Goal: Task Accomplishment & Management: Manage account settings

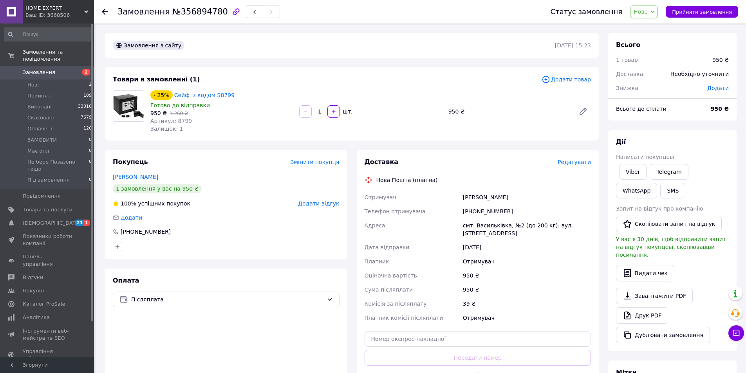
click at [180, 120] on span "Артикул: 8799" at bounding box center [170, 121] width 41 height 6
copy span "8799"
click at [486, 228] on div "смт. Васильківка, №2 (до 200 кг): вул. Соборна, 27в" at bounding box center [526, 229] width 131 height 22
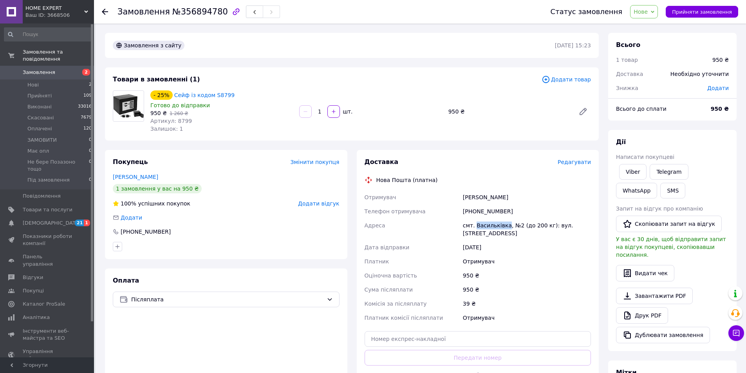
copy div "Васильківка"
click at [61, 220] on span "[DEMOGRAPHIC_DATA]" at bounding box center [48, 223] width 50 height 7
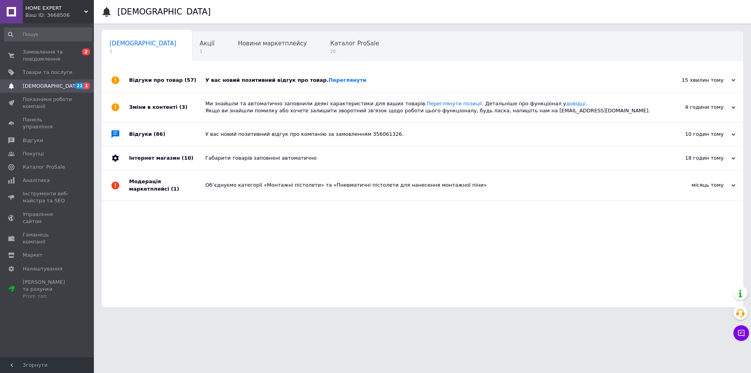
click at [328, 72] on div "У вас новий позитивний відгук про товар. Переглянути" at bounding box center [431, 79] width 452 height 23
click at [329, 78] on link "Переглянути" at bounding box center [348, 80] width 38 height 6
click at [50, 72] on span "Товари та послуги" at bounding box center [48, 72] width 50 height 7
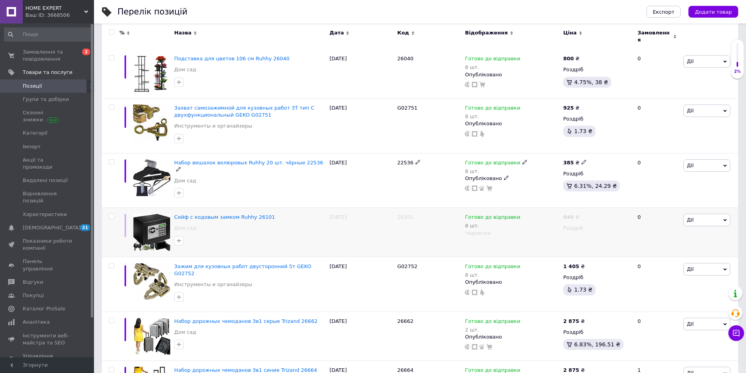
scroll to position [235, 0]
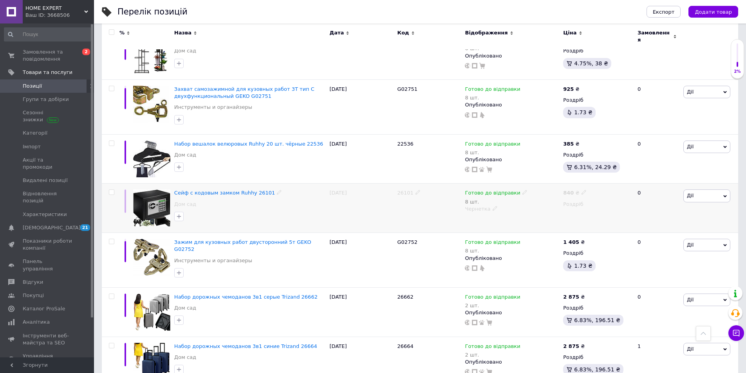
click at [492, 205] on span at bounding box center [494, 207] width 5 height 5
click at [490, 220] on li "Опубліковано" at bounding box center [509, 223] width 97 height 11
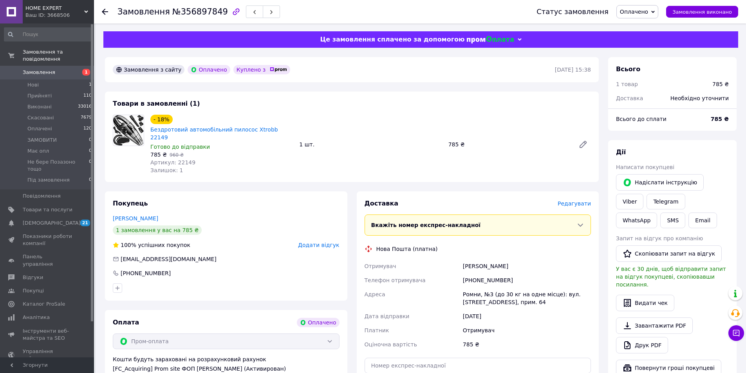
click at [467, 287] on div "Ромни, №3 (до 30 кг на одне місце): вул. [STREET_ADDRESS], прим. 64" at bounding box center [526, 298] width 131 height 22
click at [469, 287] on div "Ромни, №3 (до 30 кг на одне місце): вул. [STREET_ADDRESS], прим. 64" at bounding box center [526, 298] width 131 height 22
click at [469, 287] on div "Ромни, №3 (до 30 кг на одне місце): вул. Рятувальників, 86, прим. 64" at bounding box center [526, 298] width 131 height 22
copy div "Ромни"
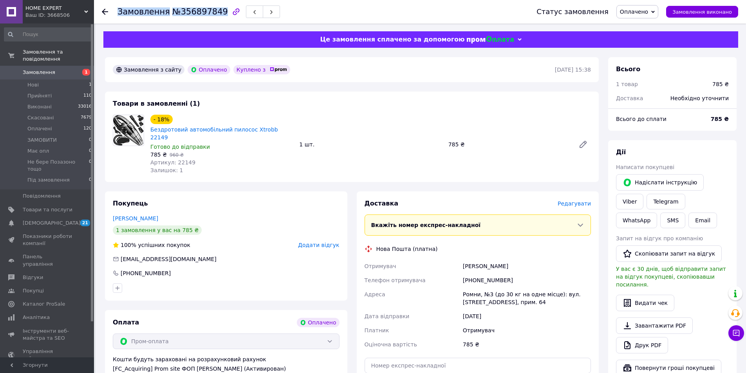
drag, startPoint x: 118, startPoint y: 11, endPoint x: 214, endPoint y: 16, distance: 96.4
click at [214, 16] on h1 "Замовлення №356897849" at bounding box center [172, 11] width 110 height 9
copy h1 "Замовлення №356897849"
click at [177, 159] on span "Артикул: 22149" at bounding box center [172, 162] width 45 height 6
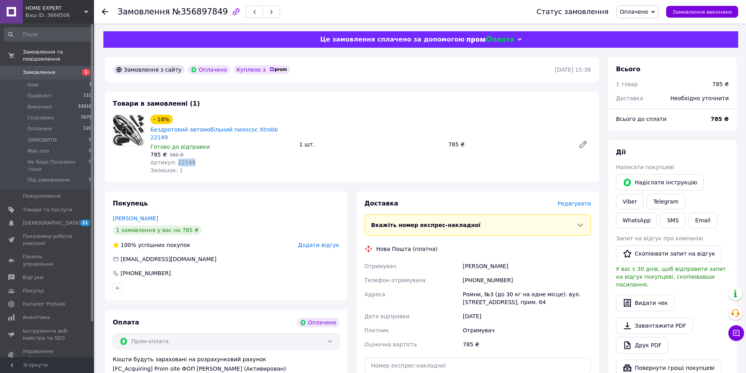
copy span "22149"
click at [50, 206] on span "Товари та послуги" at bounding box center [48, 209] width 50 height 7
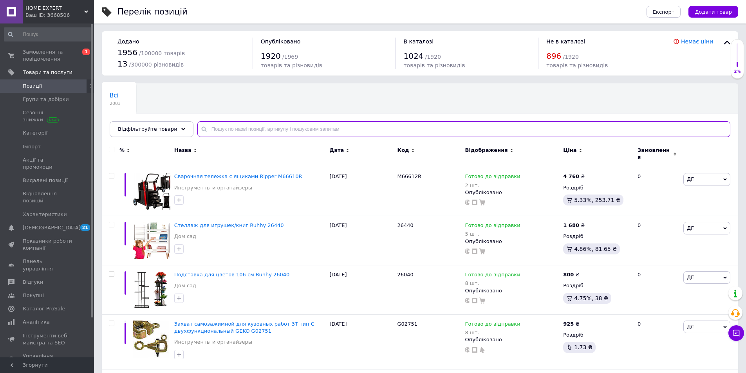
click at [388, 129] on input "text" at bounding box center [463, 129] width 533 height 16
paste input "22149"
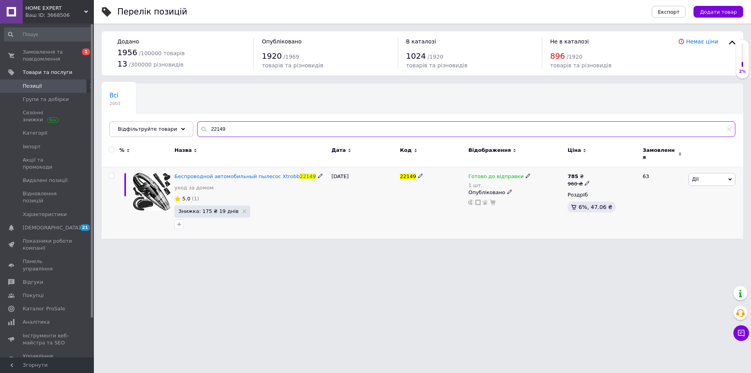
type input "22149"
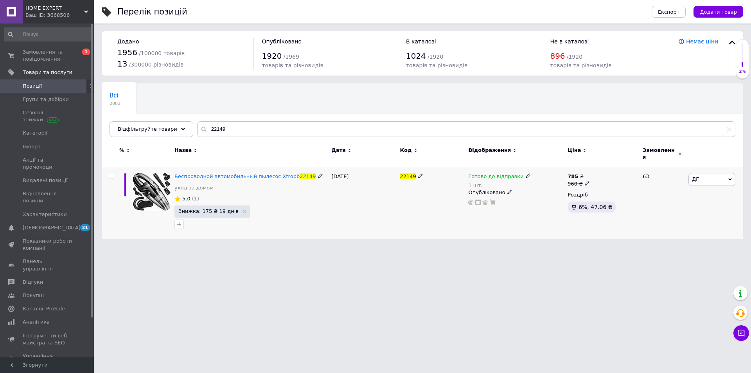
click at [517, 174] on div "Готово до відправки" at bounding box center [500, 176] width 62 height 7
click at [620, 191] on div "Залишки" at bounding box center [580, 194] width 98 height 7
drag, startPoint x: 554, startPoint y: 196, endPoint x: 534, endPoint y: 196, distance: 20.0
click at [534, 200] on input "1" at bounding box center [560, 208] width 59 height 16
type input "8"
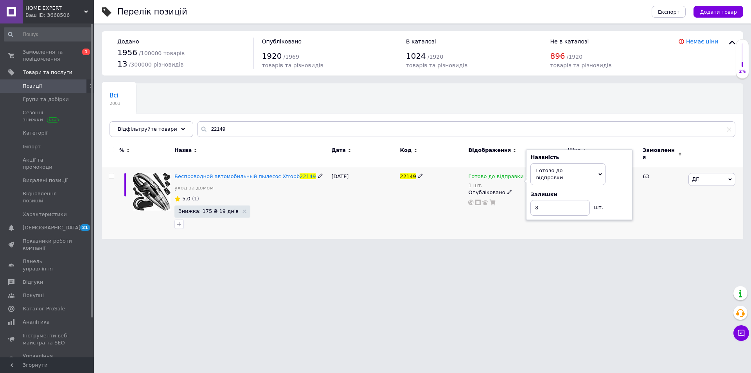
click at [624, 208] on div "Наявність Готово до відправки В наявності Немає в наявності Під замовлення Зали…" at bounding box center [579, 185] width 106 height 70
click at [689, 200] on div "Дії Редагувати Підняти на початок групи Копіювати Знижка Подарунок Супутні Прих…" at bounding box center [715, 203] width 57 height 72
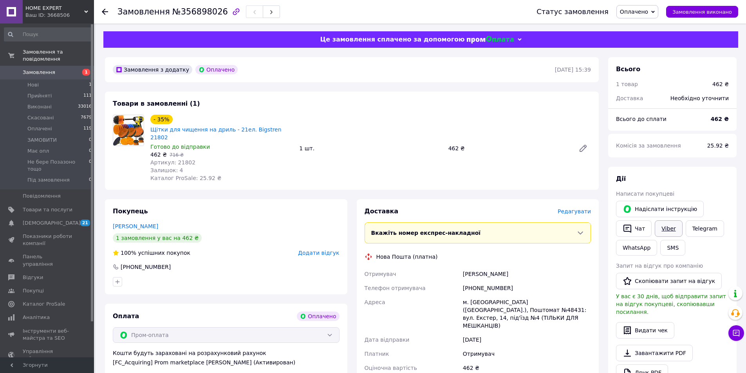
click at [667, 225] on link "Viber" at bounding box center [667, 228] width 27 height 16
drag, startPoint x: 118, startPoint y: 10, endPoint x: 205, endPoint y: 82, distance: 113.4
click at [213, 11] on h1 "Замовлення №356898026" at bounding box center [172, 11] width 110 height 9
drag, startPoint x: 139, startPoint y: 28, endPoint x: 135, endPoint y: 27, distance: 4.0
click at [139, 28] on div "Замовлення №356898026 Статус замовлення Оплачено Прийнято Виконано Скасовано ЗА…" at bounding box center [421, 316] width 650 height 587
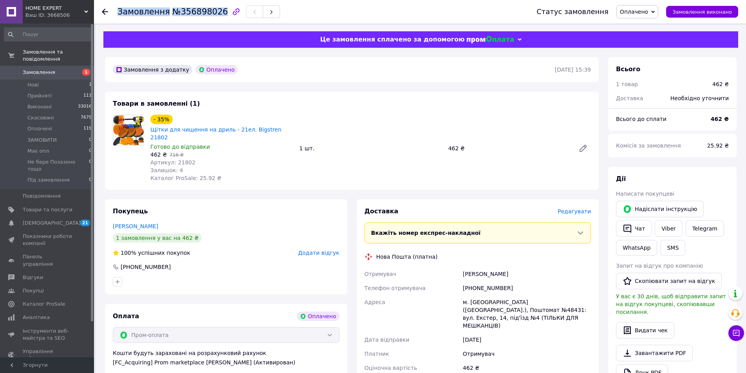
drag, startPoint x: 119, startPoint y: 11, endPoint x: 214, endPoint y: 11, distance: 95.1
click at [214, 11] on div "Замовлення №356898026 Статус замовлення Оплачено Прийнято Виконано Скасовано ЗА…" at bounding box center [420, 11] width 636 height 23
copy h1 "Замовлення №356898026"
click at [437, 199] on div "Доставка Редагувати Вкажіть номер експрес-накладної Обов'язково введіть номер е…" at bounding box center [478, 328] width 242 height 259
click at [180, 159] on span "Артикул: 21802" at bounding box center [172, 162] width 45 height 6
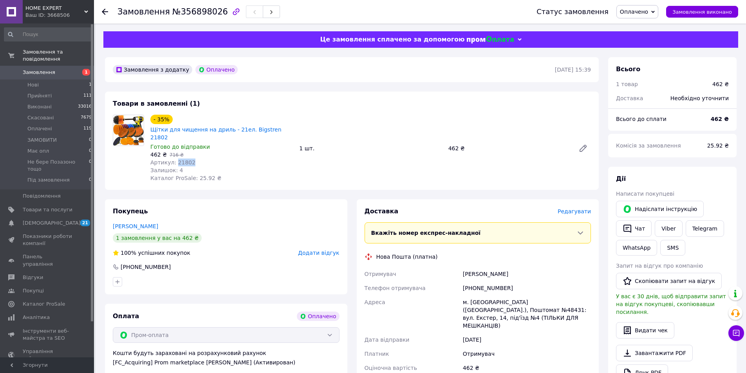
click at [180, 159] on span "Артикул: 21802" at bounding box center [172, 162] width 45 height 6
copy span "21802"
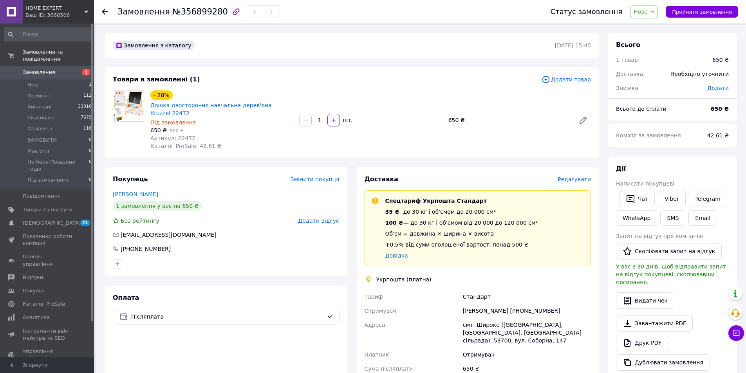
click at [577, 176] on span "Редагувати" at bounding box center [573, 179] width 33 height 6
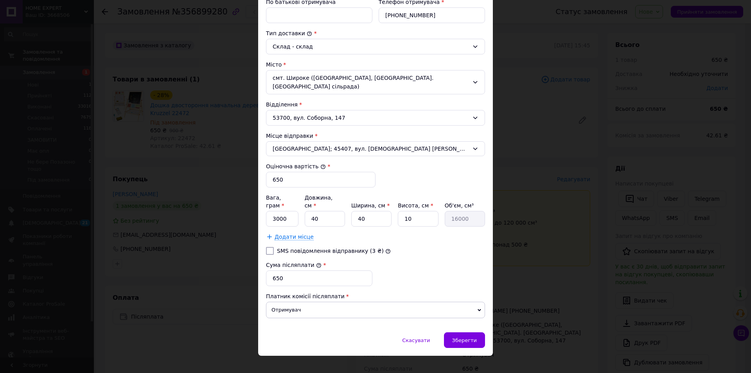
scroll to position [189, 0]
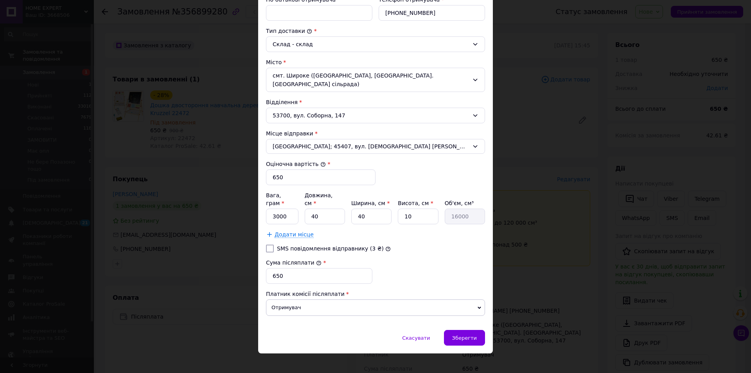
click at [571, 276] on div "× Редагування доставки Спосіб доставки Укрпошта (платна) Тариф * Стандарт Платн…" at bounding box center [375, 186] width 751 height 373
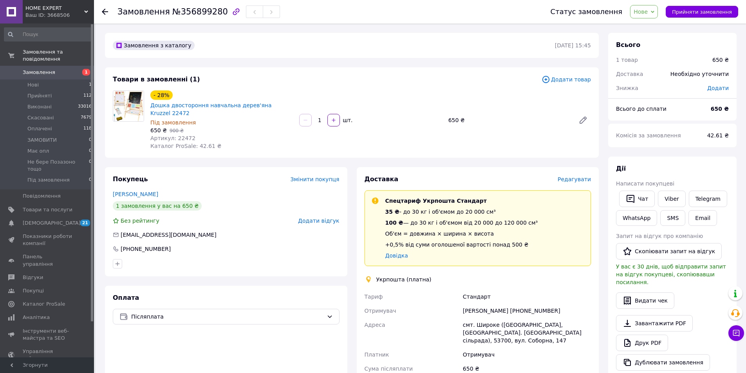
click at [572, 176] on span "Редагувати" at bounding box center [573, 179] width 33 height 6
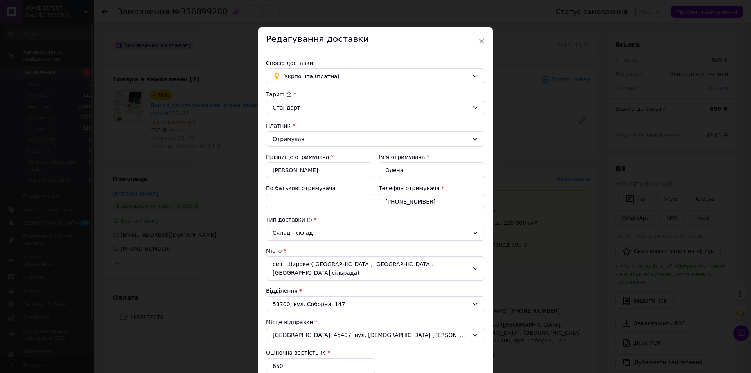
click at [317, 65] on div "Спосіб доставки" at bounding box center [375, 63] width 219 height 8
click at [319, 69] on div "Укрпошта (платна)" at bounding box center [375, 76] width 219 height 16
click at [320, 88] on div "Нова Пошта (платна)" at bounding box center [376, 93] width 218 height 15
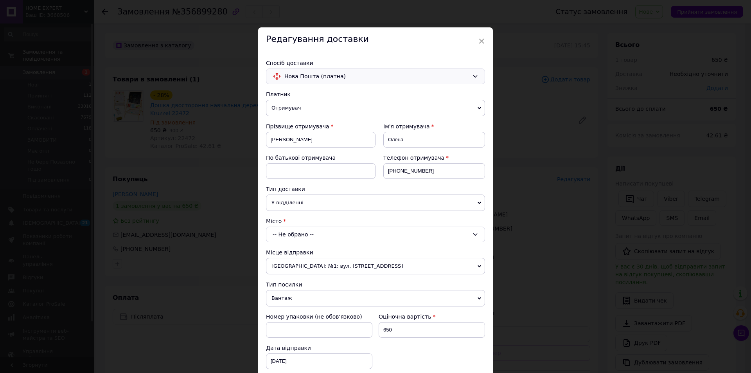
click at [504, 253] on div "× Редагування доставки Спосіб доставки Нова Пошта (платна) Платник Отримувач Ві…" at bounding box center [375, 186] width 751 height 373
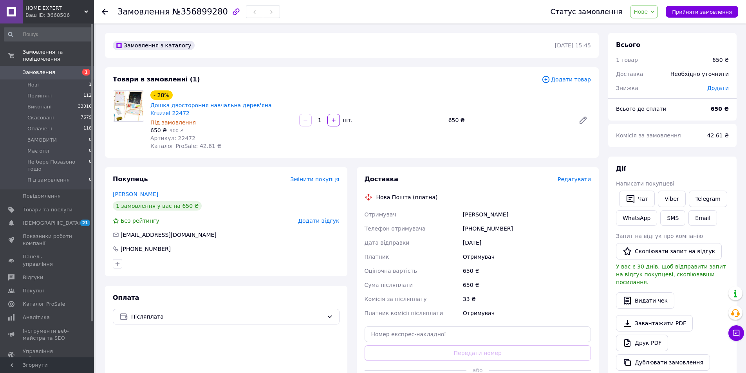
click at [566, 167] on div "Доставка Редагувати Нова Пошта (платна) Отримувач Даценко Олена Телефон отримув…" at bounding box center [478, 285] width 242 height 236
click at [557, 175] on div "Доставка" at bounding box center [460, 179] width 193 height 9
click at [571, 176] on span "Редагувати" at bounding box center [573, 179] width 33 height 6
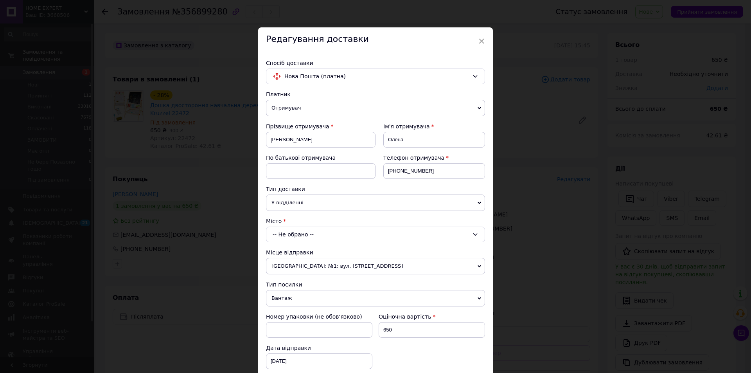
click at [322, 234] on div "-- Не обрано --" at bounding box center [375, 235] width 219 height 16
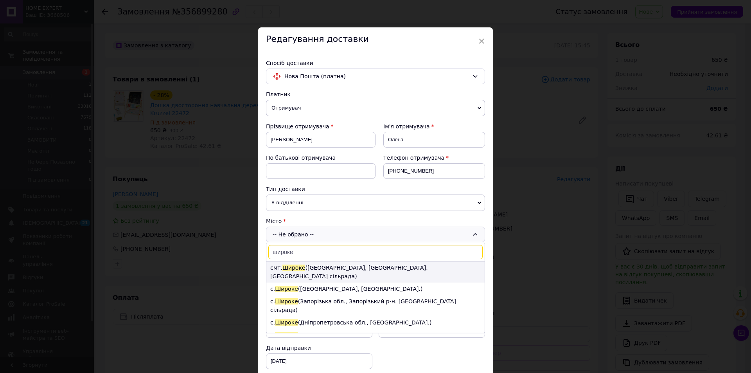
type input "широке"
click at [312, 268] on li "смт. Широке (Дніпропетровська обл., Криворізький р-н. Широківська сільрада)" at bounding box center [376, 271] width 218 height 21
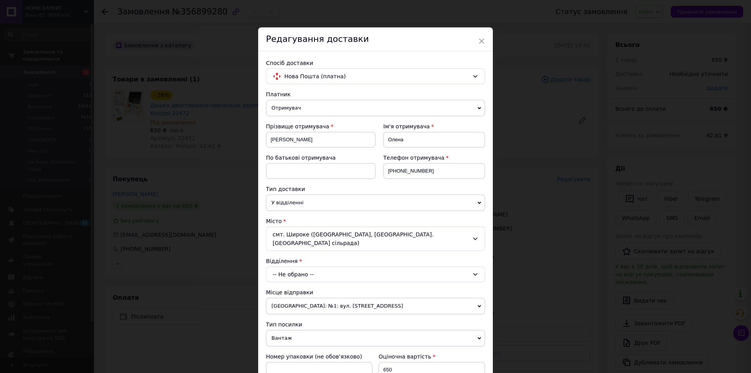
click at [312, 268] on div "-- Не обрано --" at bounding box center [375, 275] width 219 height 16
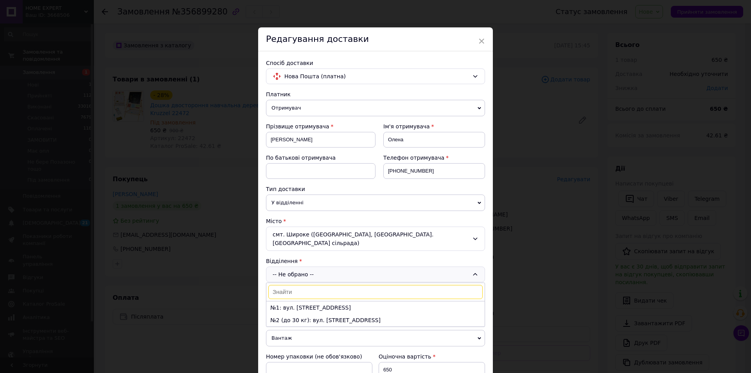
click at [313, 272] on div "-- Не обрано -- №1: вул. Соборна, 104а №2 (до 30 кг): вул. Соборна, 125б" at bounding box center [375, 275] width 219 height 16
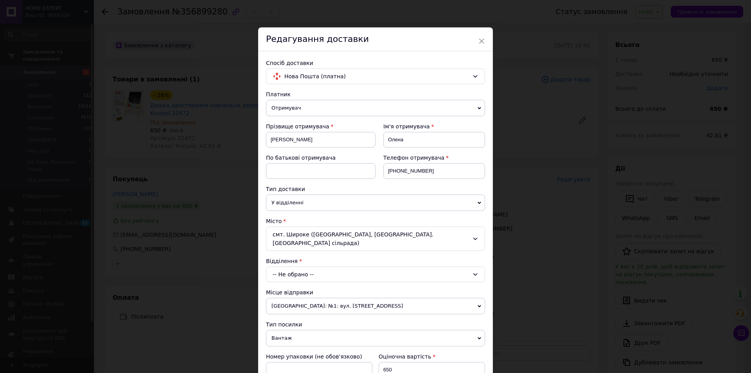
click at [313, 272] on div "-- Не обрано --" at bounding box center [375, 275] width 219 height 16
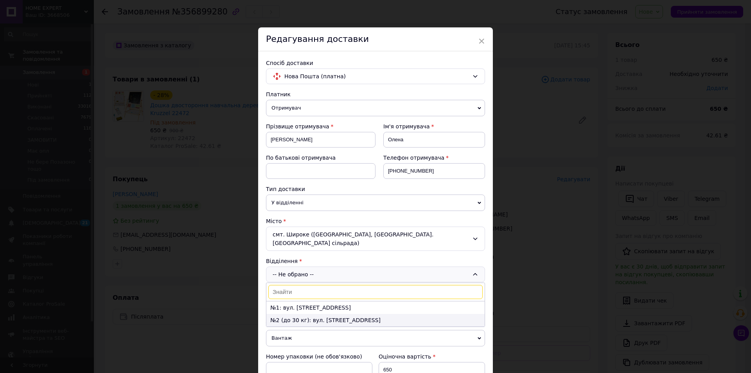
click at [339, 323] on li "№2 (до 30 кг): вул. Соборна, 125б" at bounding box center [376, 320] width 218 height 13
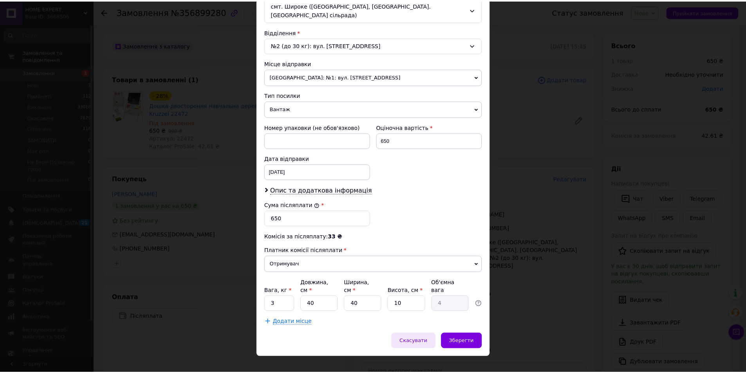
scroll to position [233, 0]
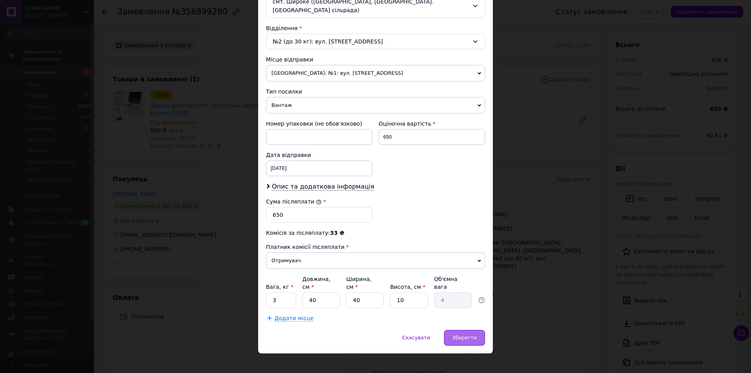
click at [459, 335] on span "Зберегти" at bounding box center [464, 338] width 25 height 6
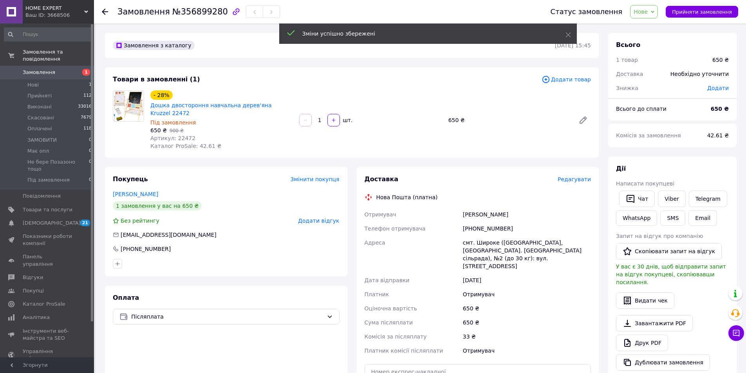
click at [485, 236] on div "смт. Широке (Дніпропетровська обл., Криворізький р-н. Широківська сільрада), №2…" at bounding box center [526, 255] width 131 height 38
copy div "Широке"
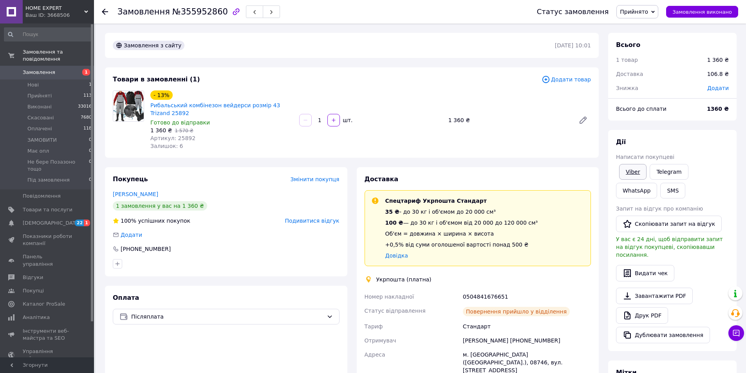
click at [638, 172] on link "Viber" at bounding box center [632, 172] width 27 height 16
click at [634, 168] on link "Viber" at bounding box center [632, 172] width 27 height 16
drag, startPoint x: 115, startPoint y: 13, endPoint x: 214, endPoint y: 13, distance: 99.0
click at [214, 13] on div "Замовлення №355952860 Статус замовлення Прийнято Виконано Скасовано Оплачено ЗА…" at bounding box center [420, 11] width 636 height 23
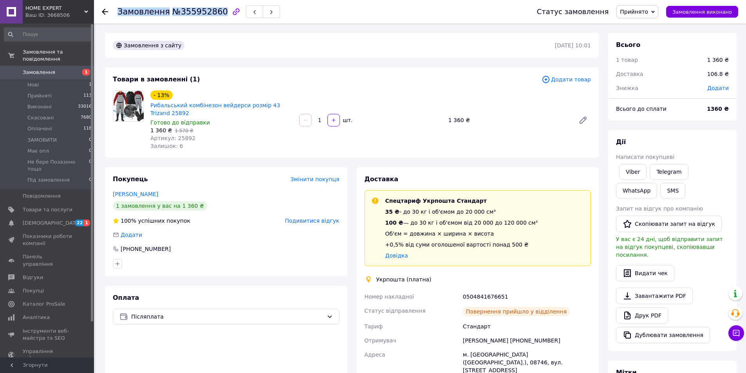
copy h1 "Замовлення №355952860"
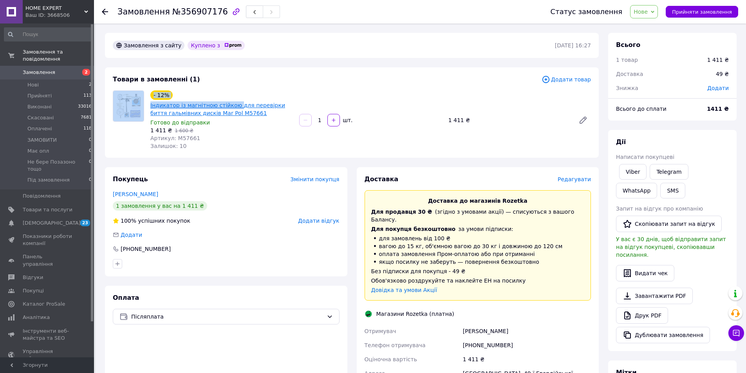
drag, startPoint x: 146, startPoint y: 101, endPoint x: 232, endPoint y: 106, distance: 86.3
click at [232, 106] on div "- 12% Індикатор із магнітною стійкою для перевірки биття гальмівних дисків Mar …" at bounding box center [352, 119] width 484 height 59
click at [277, 128] on div "1 411 ₴   1 600 ₴" at bounding box center [221, 130] width 142 height 8
drag, startPoint x: 144, startPoint y: 103, endPoint x: 251, endPoint y: 136, distance: 111.3
click at [234, 109] on div "- 12% Індикатор із магнітною стійкою для перевірки биття гальмівних дисків Mar …" at bounding box center [352, 119] width 484 height 59
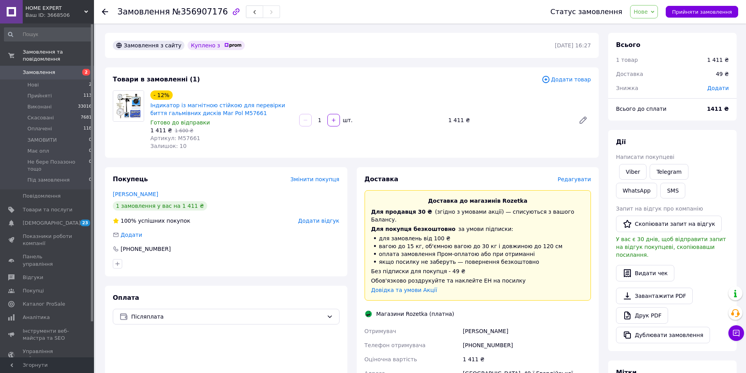
drag, startPoint x: 262, startPoint y: 158, endPoint x: 252, endPoint y: 146, distance: 15.6
click at [262, 158] on div "Замовлення з сайту Куплено з   12.08.2025 | 16:27 Товари в замовленні (1) Додат…" at bounding box center [351, 294] width 503 height 523
drag, startPoint x: 146, startPoint y: 106, endPoint x: 248, endPoint y: 113, distance: 101.6
click at [227, 109] on div "- 12% Індикатор із магнітною стійкою для перевірки биття гальмівних дисків Mar …" at bounding box center [352, 119] width 484 height 59
click at [568, 182] on span "Редагувати" at bounding box center [573, 179] width 33 height 6
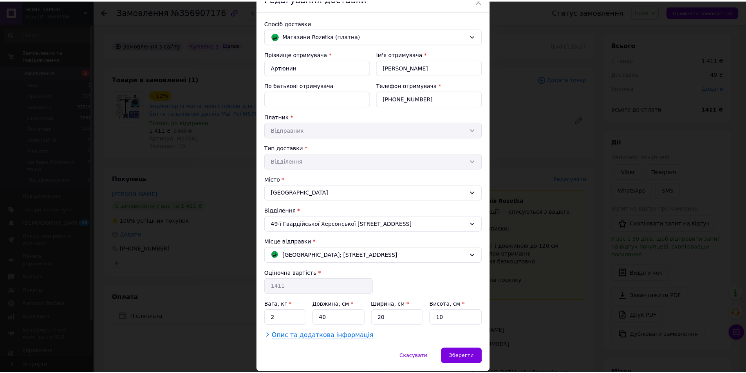
scroll to position [67, 0]
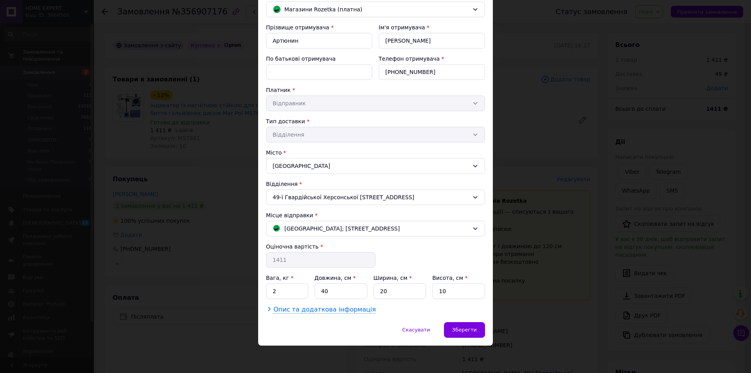
click at [309, 309] on span "Опис та додаткова інформація" at bounding box center [325, 310] width 103 height 8
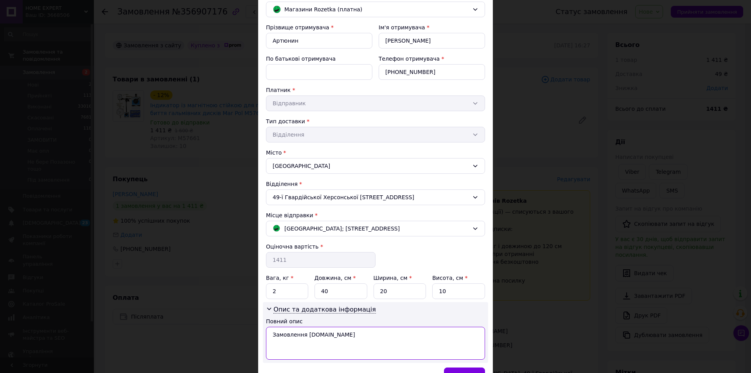
drag, startPoint x: 315, startPoint y: 335, endPoint x: 262, endPoint y: 335, distance: 53.2
click at [263, 335] on div "Опис та додаткова інформація Повний опис Замовлення Prom.ua" at bounding box center [375, 332] width 225 height 61
paste textarea "Індикатор із магнітною стійкою"
paste textarea "Mar Pol M57661"
type textarea "Індикатор із магнітною стійкою Mar Pol M57661"
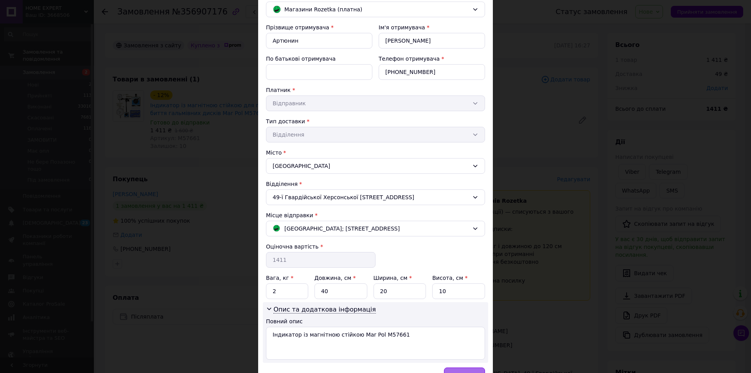
click at [464, 368] on div "Зберегти" at bounding box center [464, 376] width 41 height 16
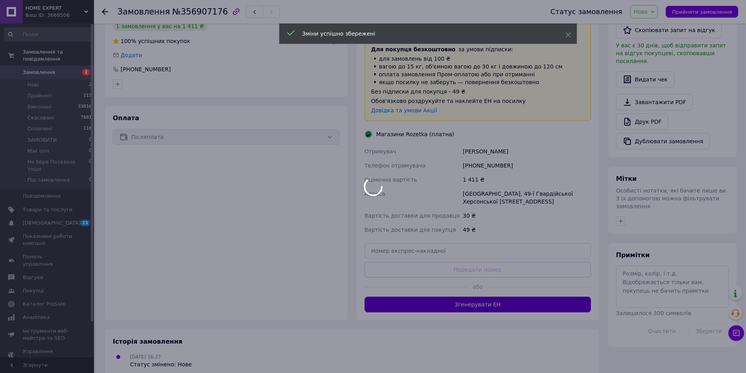
scroll to position [184, 0]
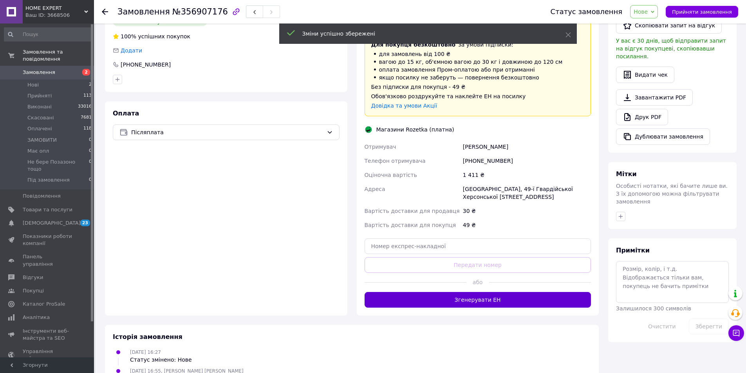
click at [515, 294] on button "Згенерувати ЕН" at bounding box center [477, 300] width 227 height 16
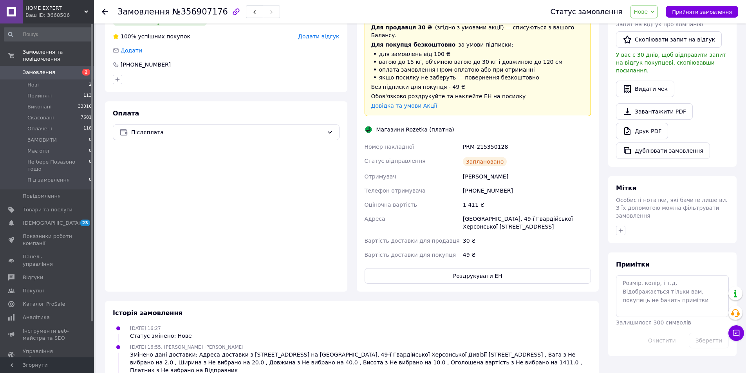
click at [528, 248] on div "49 ₴" at bounding box center [526, 255] width 131 height 14
click at [536, 268] on button "Роздрукувати ЕН" at bounding box center [477, 276] width 227 height 16
drag, startPoint x: 530, startPoint y: 130, endPoint x: 436, endPoint y: 131, distance: 93.9
click at [436, 131] on div "Доставка Редагувати Доставка до магазинів Rozetka Для продавця 30 ₴   (згідно з…" at bounding box center [477, 137] width 227 height 293
copy div "Номер накладної PRM-215350128"
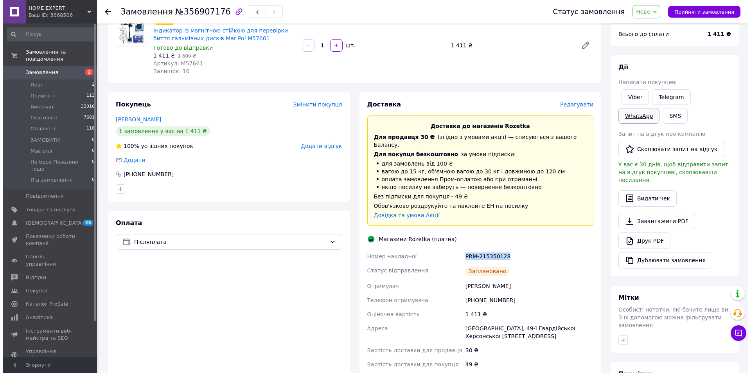
scroll to position [0, 0]
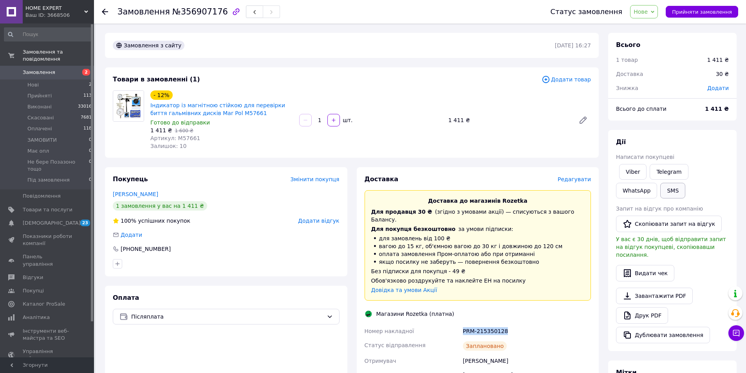
click at [660, 193] on button "SMS" at bounding box center [672, 191] width 25 height 16
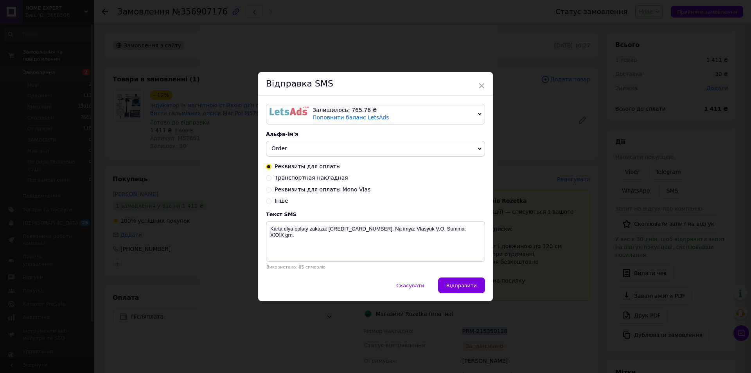
click at [296, 169] on span "Реквизиты для оплаты" at bounding box center [308, 166] width 66 height 6
click at [272, 169] on input "Реквизиты для оплаты" at bounding box center [268, 165] width 5 height 5
click at [298, 179] on span "Транспортная накладная" at bounding box center [312, 178] width 74 height 6
click at [272, 179] on input "Транспортная накладная" at bounding box center [268, 177] width 5 height 5
radio input "true"
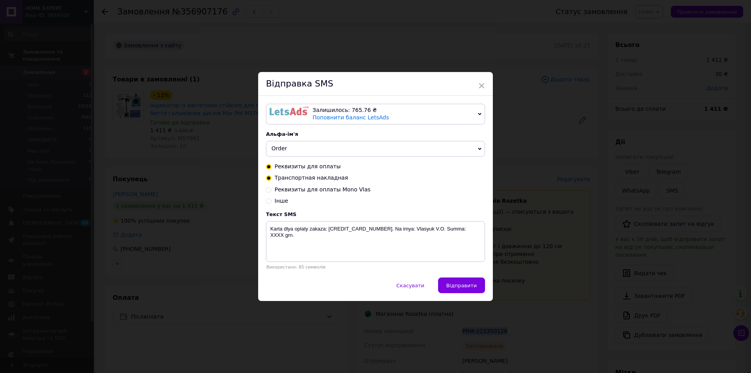
radio input "false"
click at [353, 252] on textarea "Zakaz otpravlen. Nakladnaya XXXXXXXXXXXXXX. homeexpert.com.ua" at bounding box center [375, 241] width 219 height 41
paste textarea "PRM-215350128"
type textarea "Zakaz otpravlen. Nakladnaya PRM-215350128. homeexpert.com.ua"
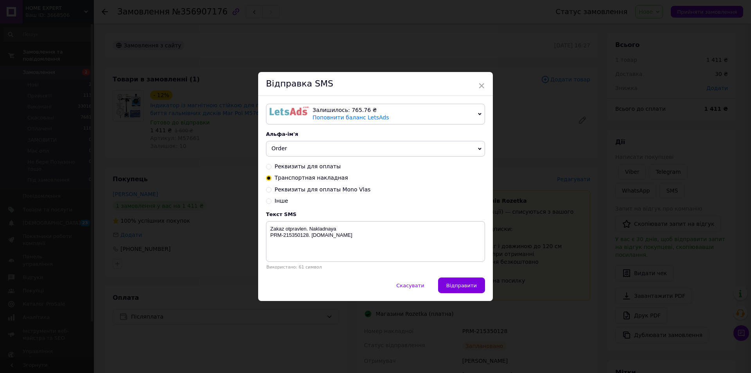
click at [486, 289] on div "Скасувати   Відправити" at bounding box center [375, 289] width 235 height 23
click at [475, 286] on span "Відправити" at bounding box center [462, 286] width 31 height 6
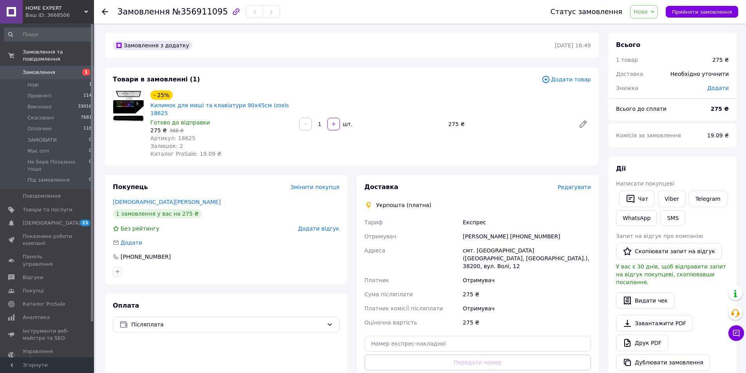
drag, startPoint x: 343, startPoint y: 171, endPoint x: 402, endPoint y: 8, distance: 173.1
click at [344, 175] on div "Покупець Змінити покупця [PERSON_NAME] 1 замовлення у вас на 275 ₴ Без рейтингу…" at bounding box center [226, 229] width 242 height 109
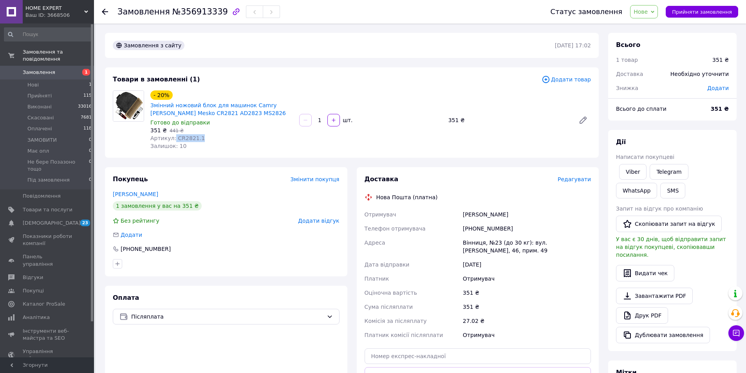
drag, startPoint x: 204, startPoint y: 138, endPoint x: 173, endPoint y: 135, distance: 31.4
click at [173, 135] on div "Артикул: CR2821.1" at bounding box center [221, 138] width 142 height 8
click at [469, 242] on div "Вінниця, №23 (до 30 кг): вул. [PERSON_NAME], 46, прим. 49" at bounding box center [526, 247] width 131 height 22
copy div "[GEOGRAPHIC_DATA]"
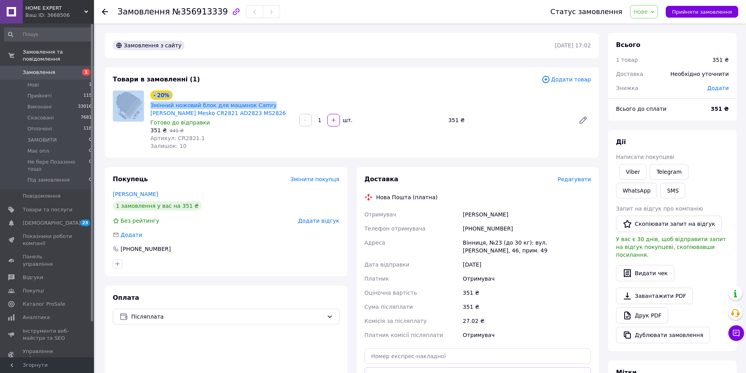
drag, startPoint x: 146, startPoint y: 101, endPoint x: 263, endPoint y: 109, distance: 116.9
click at [262, 108] on div "- 20% Змінний ножовий блок для машинок Camry [PERSON_NAME] Mesko CR2821 AD2823 …" at bounding box center [352, 119] width 484 height 59
drag, startPoint x: 280, startPoint y: 145, endPoint x: 273, endPoint y: 135, distance: 11.8
click at [280, 144] on div "Залишок: 10" at bounding box center [221, 146] width 142 height 8
drag, startPoint x: 147, startPoint y: 103, endPoint x: 246, endPoint y: 106, distance: 99.1
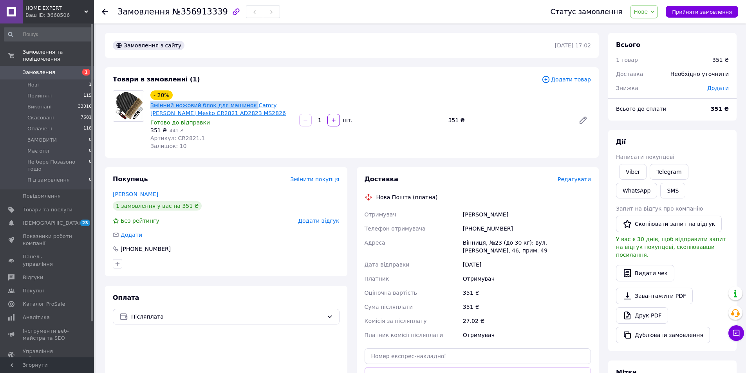
click at [246, 106] on div "- 20% Змінний ножовий блок для машинок Camry [PERSON_NAME] Mesko CR2821 AD2823 …" at bounding box center [221, 120] width 149 height 63
copy link "Змінний ножовий блок для машинок"
drag, startPoint x: 195, startPoint y: 134, endPoint x: 175, endPoint y: 139, distance: 21.5
click at [175, 139] on div "Артикул: CR2821.1" at bounding box center [221, 138] width 142 height 8
copy span "CR2821.1"
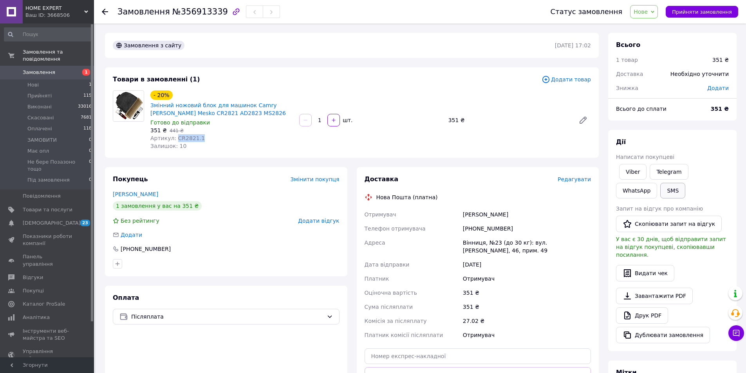
click at [660, 195] on button "SMS" at bounding box center [672, 191] width 25 height 16
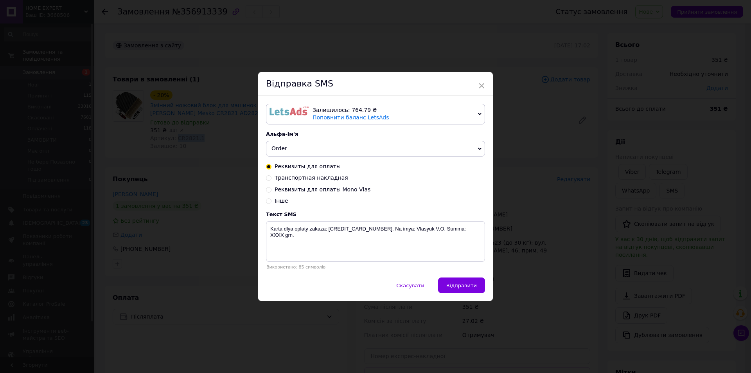
click at [311, 178] on span "Транспортная накладная" at bounding box center [312, 178] width 74 height 6
click at [272, 178] on input "Транспортная накладная" at bounding box center [268, 177] width 5 height 5
radio input "true"
radio input "false"
click at [358, 240] on textarea "Zakaz otpravlen. Nakladnaya XXXXXXXXXXXXXX. [DOMAIN_NAME]" at bounding box center [375, 241] width 219 height 41
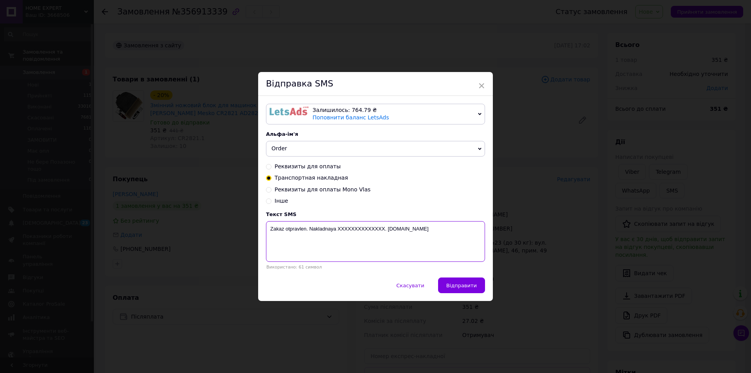
drag, startPoint x: 358, startPoint y: 240, endPoint x: 436, endPoint y: 268, distance: 83.2
click at [360, 240] on textarea "Zakaz otpravlen. Nakladnaya XXXXXXXXXXXXXX. [DOMAIN_NAME]" at bounding box center [375, 241] width 219 height 41
paste textarea "20451225302596"
type textarea "Zakaz otpravlen. Nakladnaya 20451225302596. [DOMAIN_NAME]"
click at [465, 287] on span "Відправити" at bounding box center [462, 286] width 31 height 6
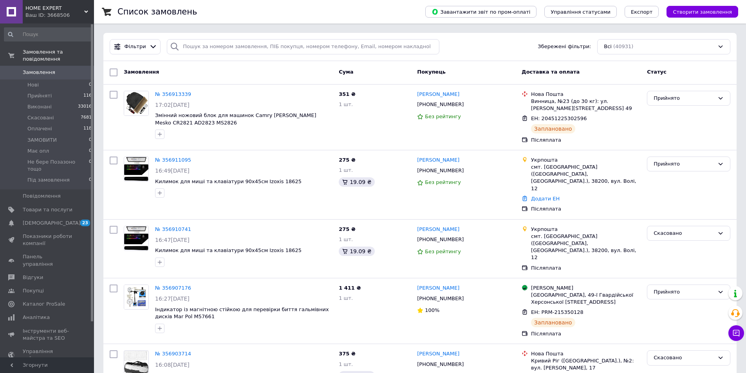
click at [75, 66] on link "Замовлення 0" at bounding box center [48, 72] width 96 height 13
click at [72, 206] on span at bounding box center [83, 209] width 22 height 7
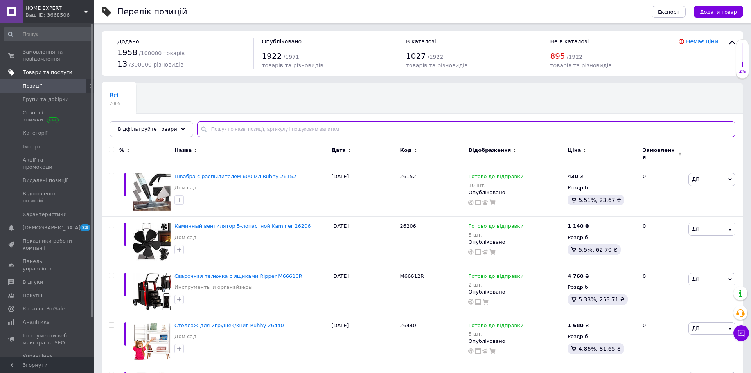
click at [360, 129] on input "text" at bounding box center [466, 129] width 539 height 16
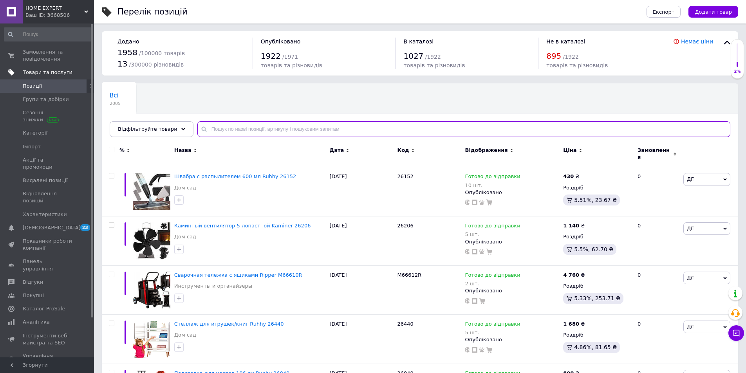
paste input "3010W"
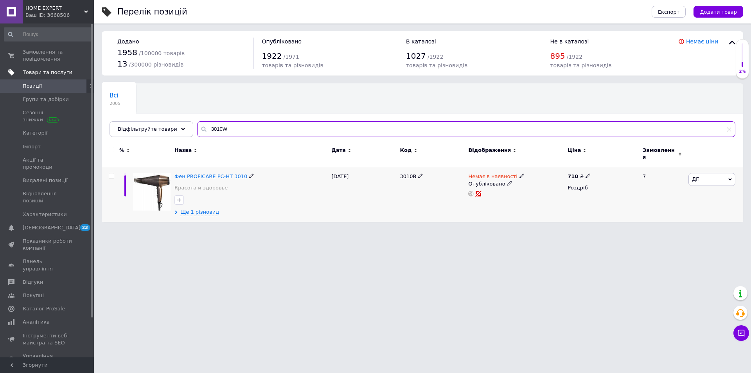
type input "3010W"
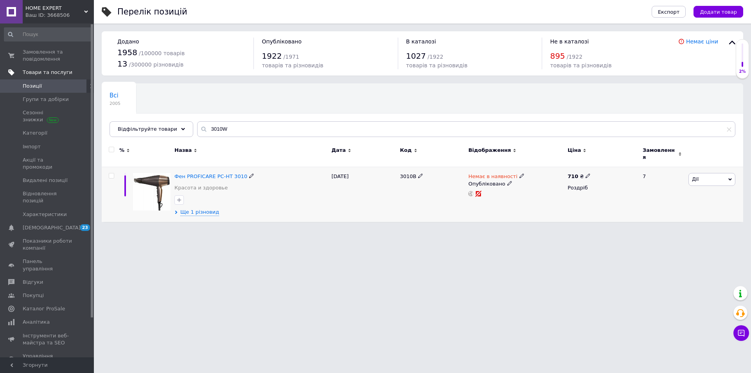
click at [199, 213] on div "Фен PROFICARE PC-HT 3010 Красота и здоровье Ще 1 різновид" at bounding box center [251, 194] width 157 height 55
click at [199, 209] on span "Ще 1 різновид" at bounding box center [199, 212] width 39 height 7
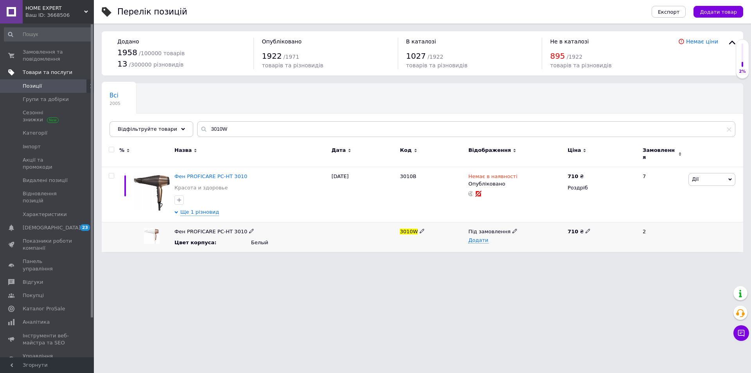
click at [480, 229] on span "Під замовлення" at bounding box center [490, 233] width 42 height 8
click at [512, 257] on li "Немає в наявності" at bounding box center [514, 257] width 98 height 11
click at [505, 260] on html "HOME EXPERT Ваш ID: 3668506 Сайт HOME EXPERT Кабінет покупця Перевірити стан си…" at bounding box center [375, 130] width 751 height 260
click at [513, 229] on icon at bounding box center [515, 231] width 5 height 5
click at [504, 252] on li "Немає в наявності" at bounding box center [514, 257] width 98 height 11
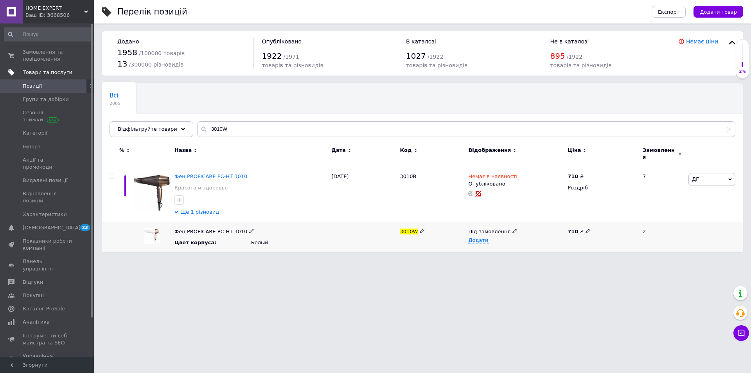
click at [222, 239] on div "Цвет корпуса :" at bounding box center [213, 242] width 77 height 7
click at [505, 173] on span "Немає в наявності" at bounding box center [493, 177] width 49 height 8
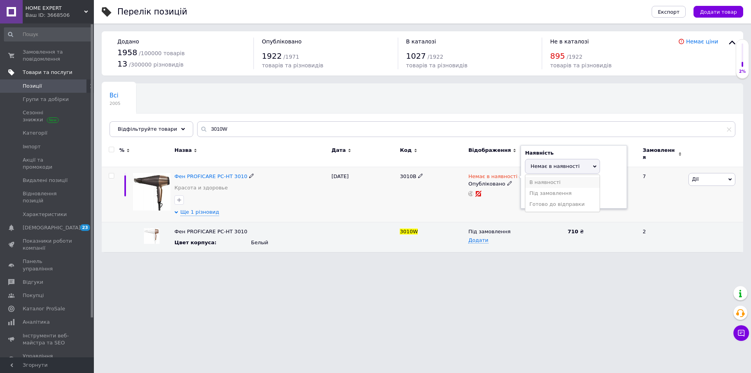
click at [540, 177] on li "В наявності" at bounding box center [563, 182] width 74 height 11
click at [545, 189] on input at bounding box center [554, 197] width 59 height 16
type input "1"
click at [545, 260] on html "HOME EXPERT Ваш ID: 3668506 Сайт HOME EXPERT Кабінет покупця Перевірити стан си…" at bounding box center [375, 130] width 751 height 260
click at [388, 192] on div "11.08.2025" at bounding box center [364, 194] width 68 height 55
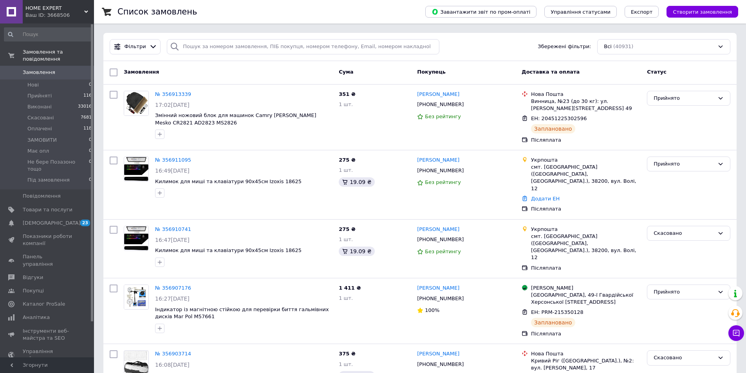
click at [40, 69] on span "Замовлення" at bounding box center [39, 72] width 32 height 7
click at [65, 91] on li "Прийняті 116" at bounding box center [48, 95] width 96 height 11
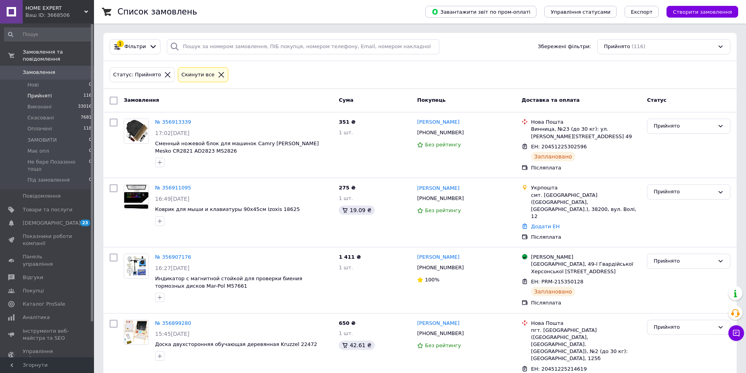
scroll to position [6401, 0]
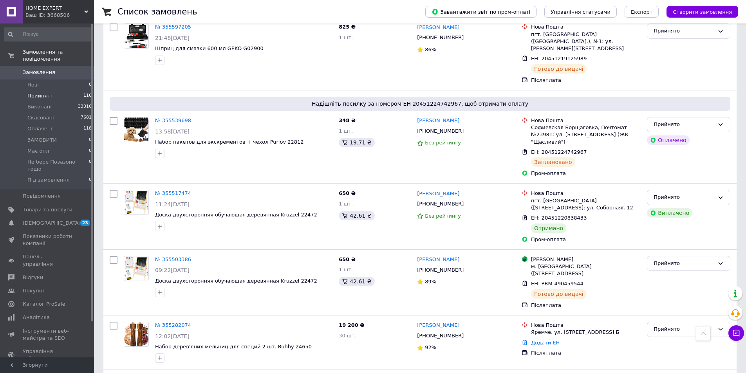
scroll to position [829, 0]
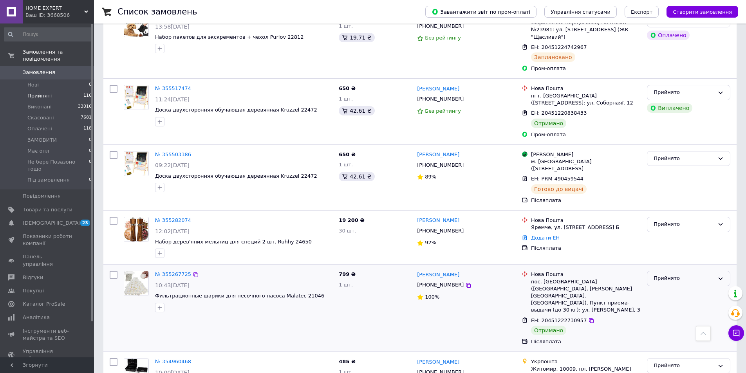
click at [699, 274] on div "Прийнято" at bounding box center [683, 278] width 61 height 8
click at [663, 288] on li "Виконано" at bounding box center [688, 295] width 83 height 14
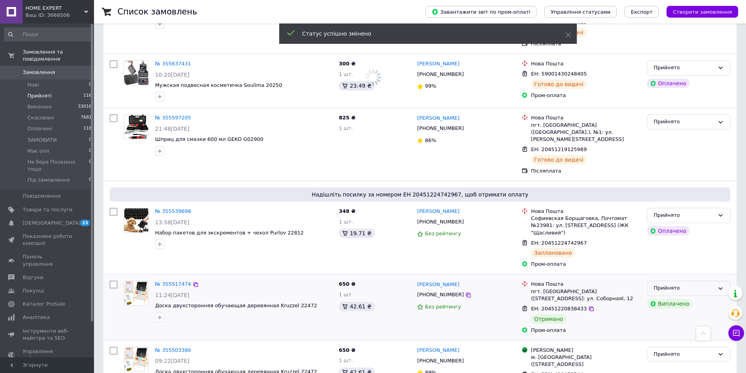
click at [681, 284] on div "Прийнято" at bounding box center [683, 288] width 61 height 8
click at [672, 297] on li "Виконано" at bounding box center [688, 304] width 83 height 14
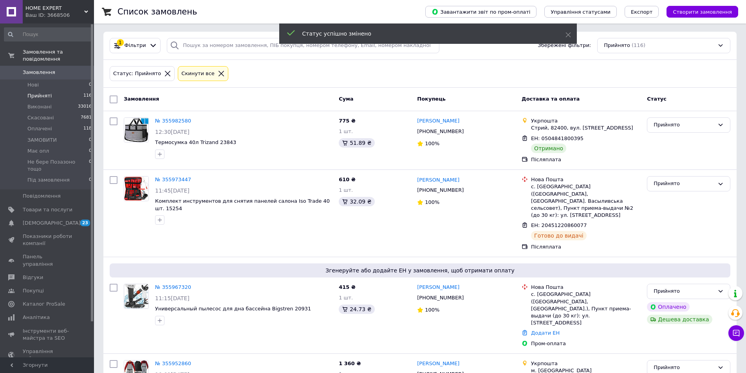
scroll to position [0, 0]
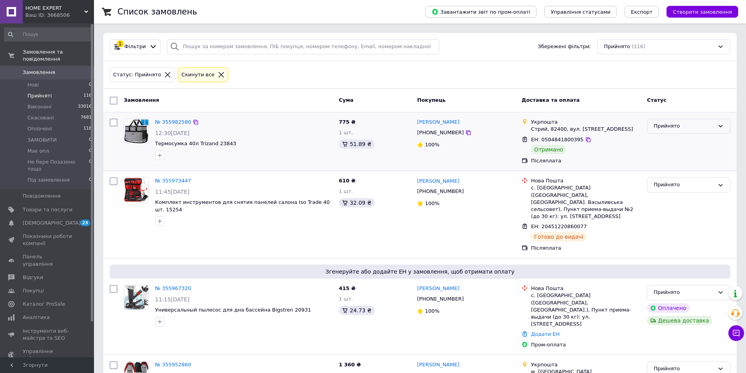
click at [692, 133] on div "Прийнято" at bounding box center [688, 126] width 83 height 15
click at [685, 139] on li "Виконано" at bounding box center [688, 142] width 83 height 14
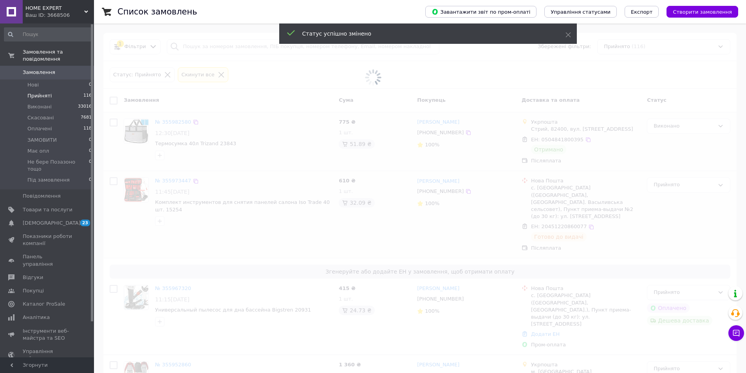
scroll to position [235, 0]
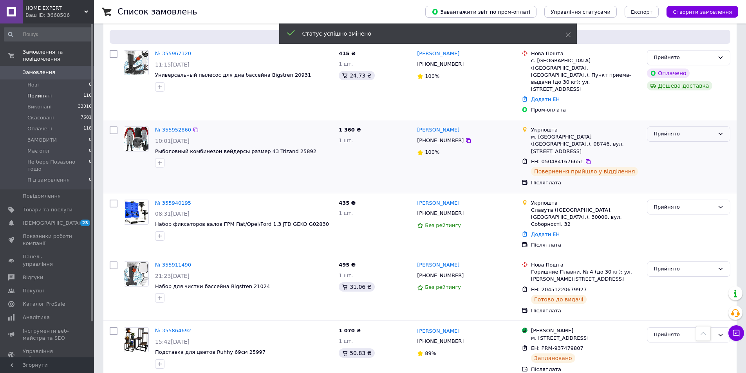
click at [666, 130] on div "Прийнято" at bounding box center [683, 134] width 61 height 8
click at [673, 143] on li "Виконано" at bounding box center [688, 150] width 83 height 14
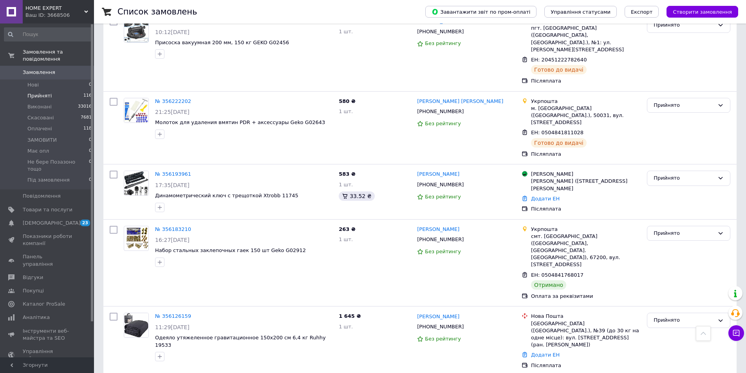
scroll to position [6401, 0]
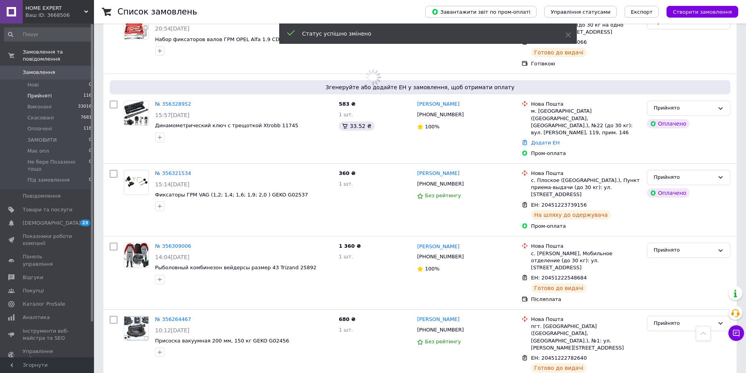
scroll to position [6049, 0]
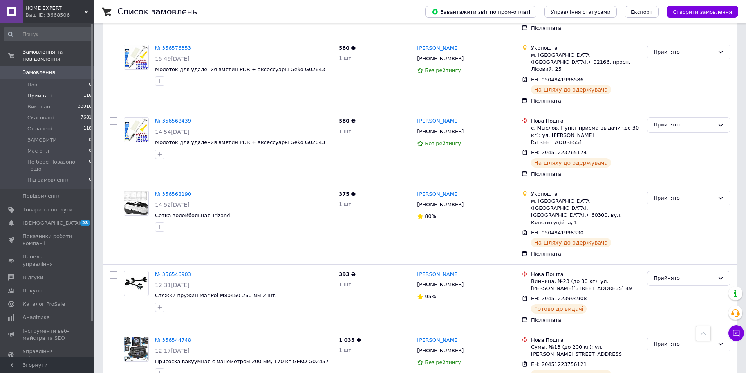
scroll to position [4210, 0]
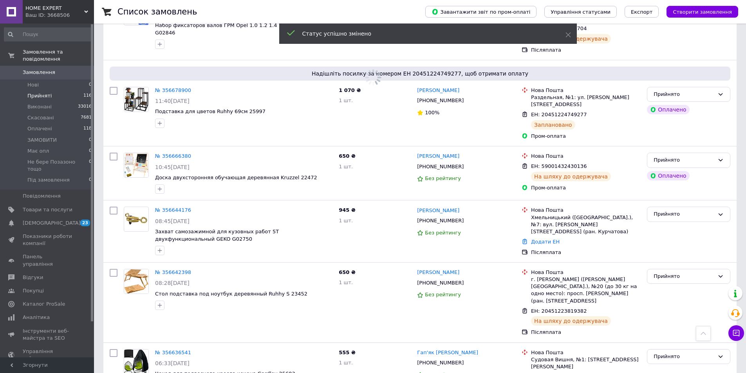
scroll to position [3192, 0]
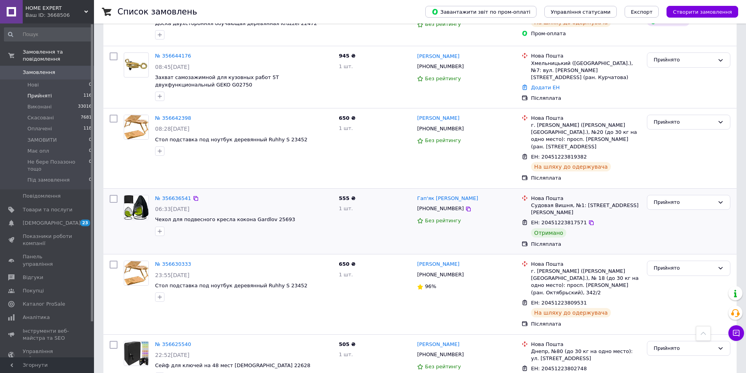
click at [669, 207] on div "Прийнято" at bounding box center [683, 202] width 61 height 8
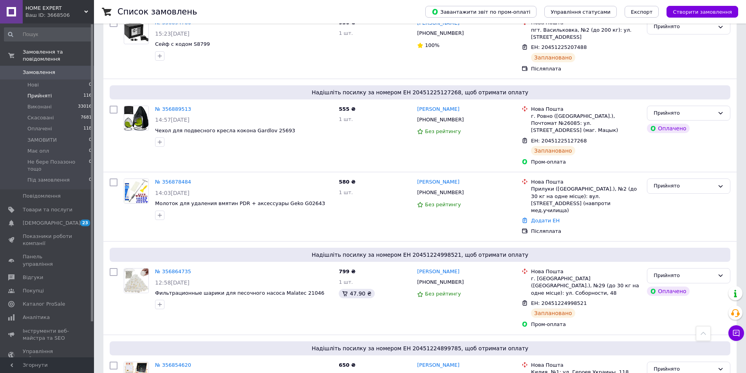
scroll to position [569, 0]
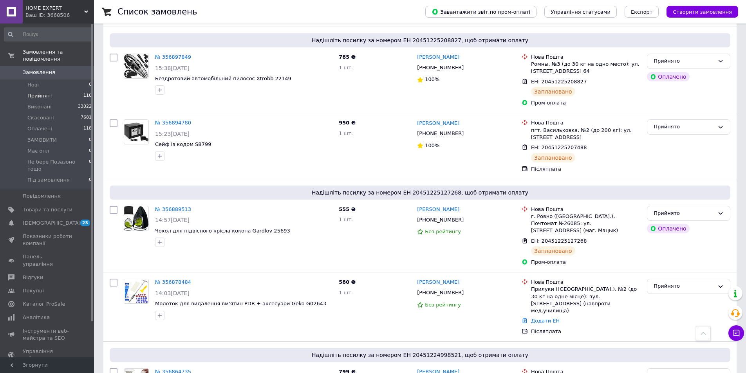
scroll to position [391, 0]
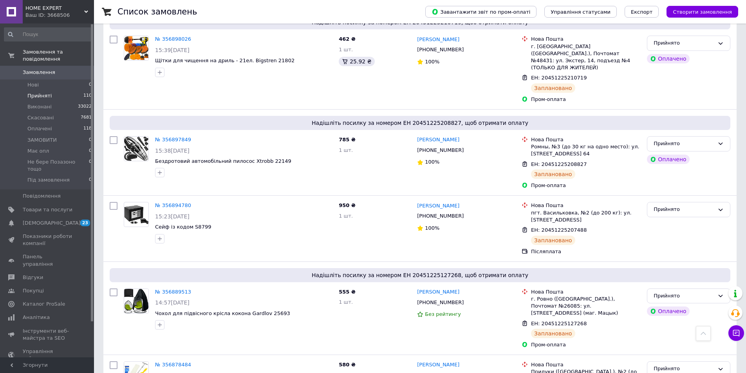
click at [61, 69] on span "Замовлення" at bounding box center [48, 72] width 50 height 7
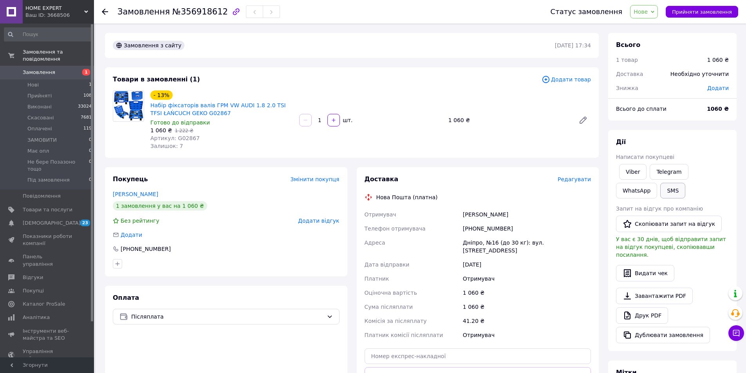
click at [660, 188] on button "SMS" at bounding box center [672, 191] width 25 height 16
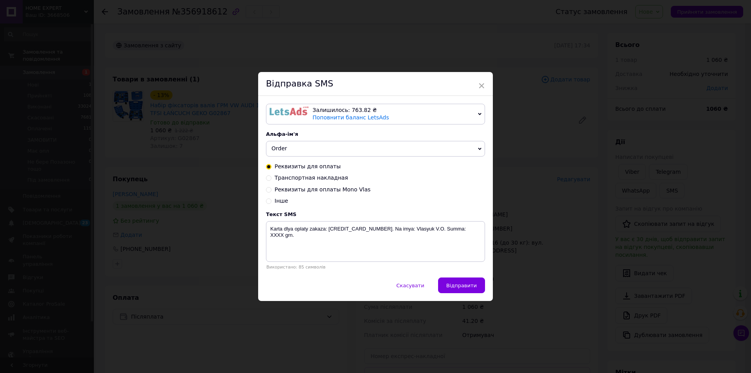
click at [311, 181] on span "Транспортная накладная" at bounding box center [312, 178] width 74 height 6
click at [272, 180] on input "Транспортная накладная" at bounding box center [268, 177] width 5 height 5
radio input "true"
radio input "false"
click at [357, 242] on textarea "Zakaz otpravlen. Nakladnaya XXXXXXXXXXXXXX. [DOMAIN_NAME]" at bounding box center [375, 241] width 219 height 41
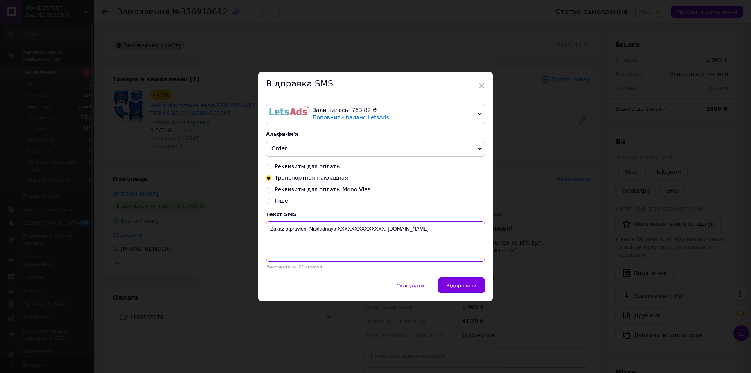
click at [357, 243] on textarea "Zakaz otpravlen. Nakladnaya XXXXXXXXXXXXXX. [DOMAIN_NAME]" at bounding box center [375, 241] width 219 height 41
paste textarea "20451225336683"
type textarea "Zakaz otpravlen. Nakladnaya 20451225336683. [DOMAIN_NAME]"
click at [458, 285] on span "Відправити" at bounding box center [462, 286] width 31 height 6
